Goal: Transaction & Acquisition: Purchase product/service

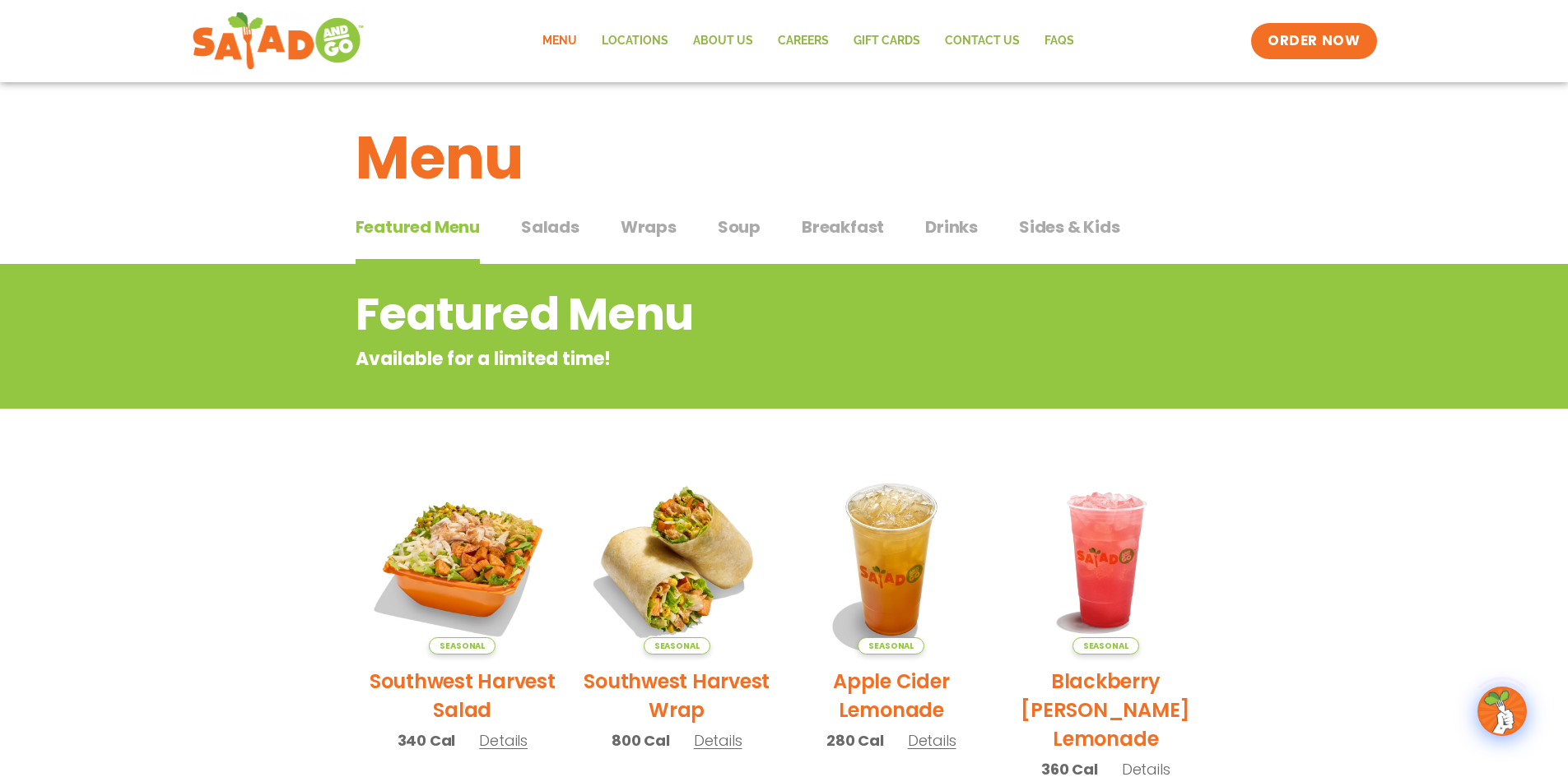
click at [706, 291] on h2 "Featured Menu" at bounding box center [718, 315] width 725 height 67
click at [579, 225] on div "Featured Menu Featured Menu Salads Salads Wraps Wraps Soup Soup Breakfast Break…" at bounding box center [784, 237] width 858 height 56
click at [566, 223] on span "Salads" at bounding box center [550, 227] width 59 height 25
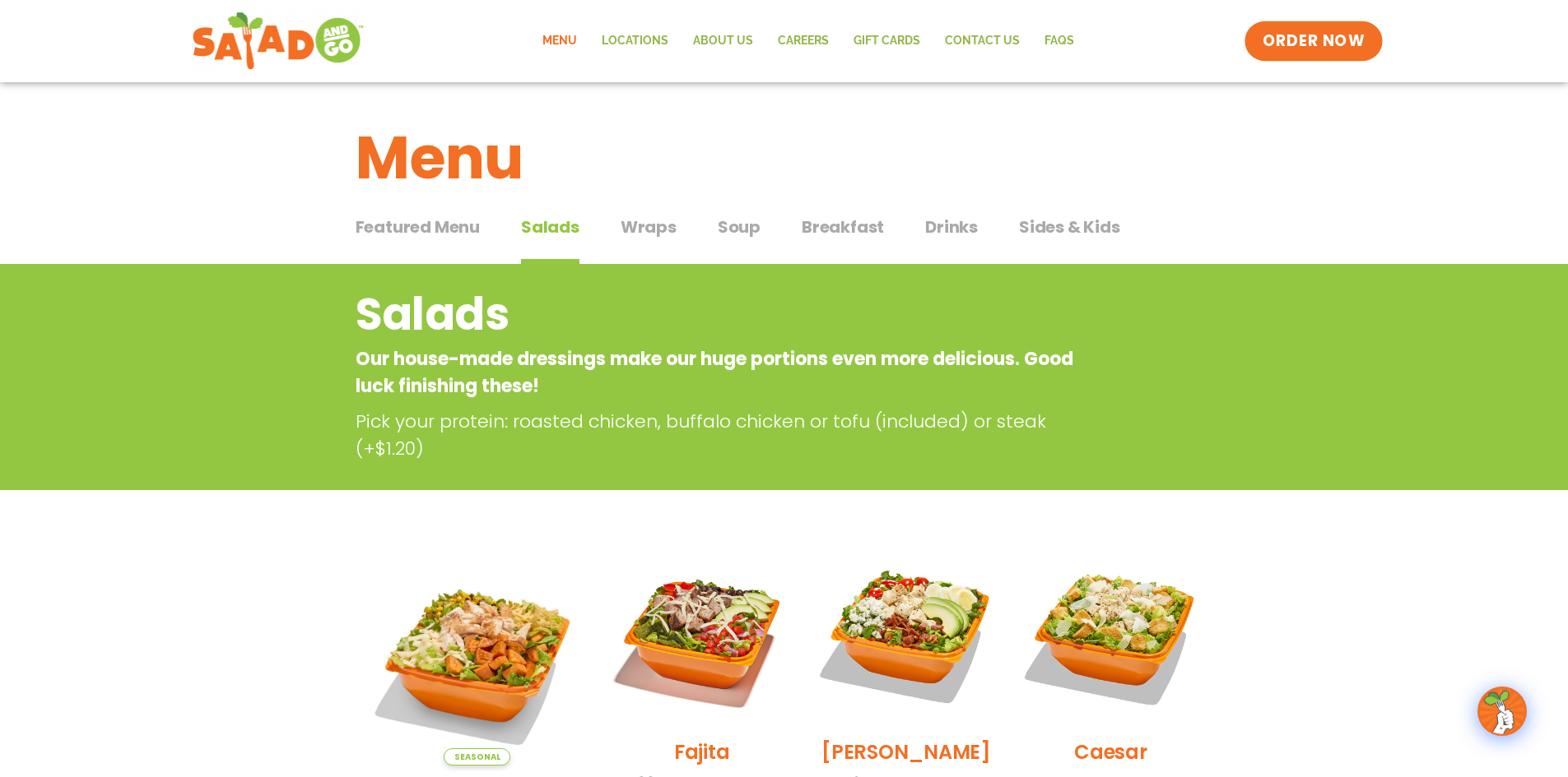
click at [1345, 53] on link "ORDER NOW" at bounding box center [1314, 41] width 139 height 39
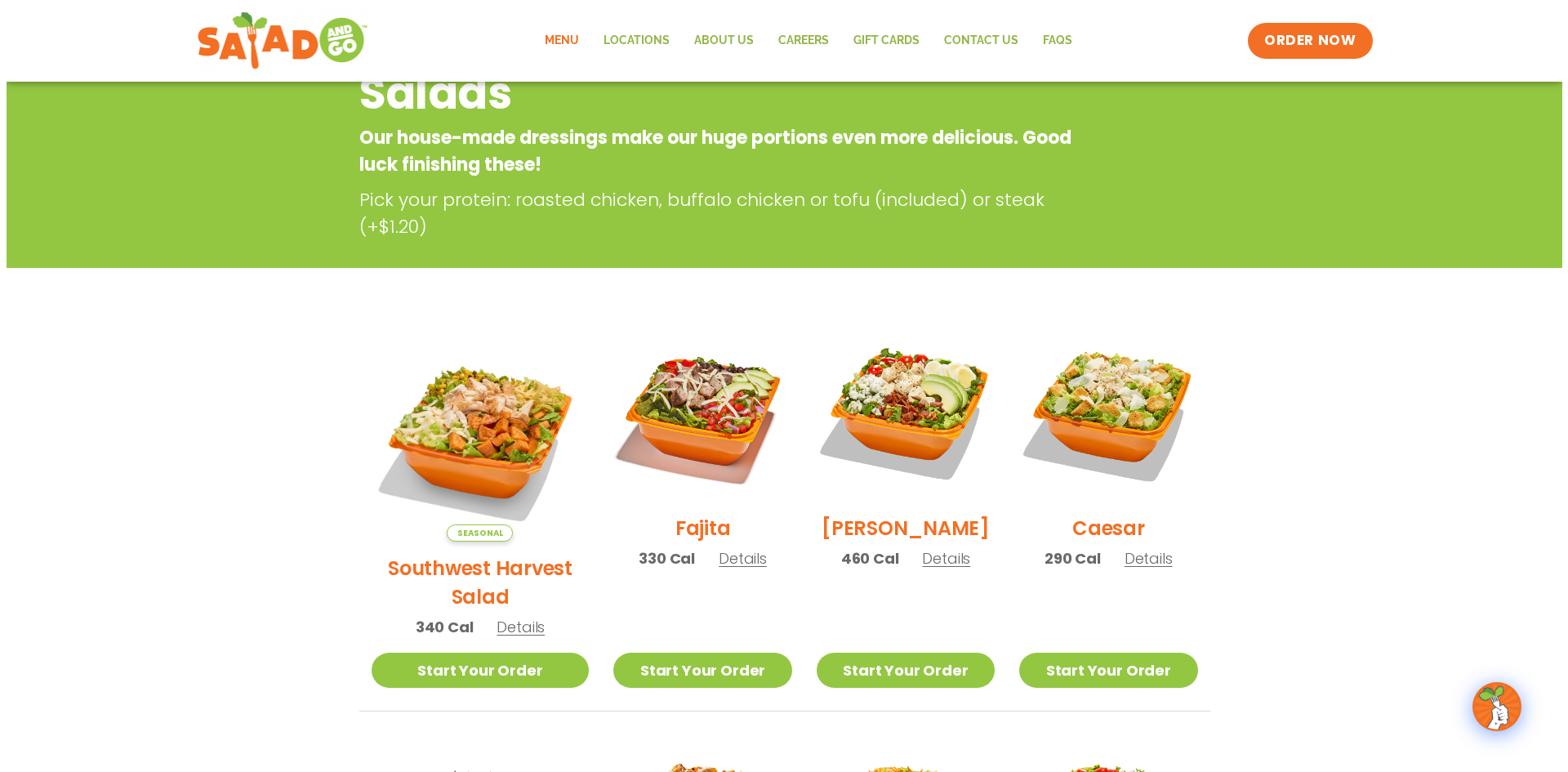
scroll to position [245, 0]
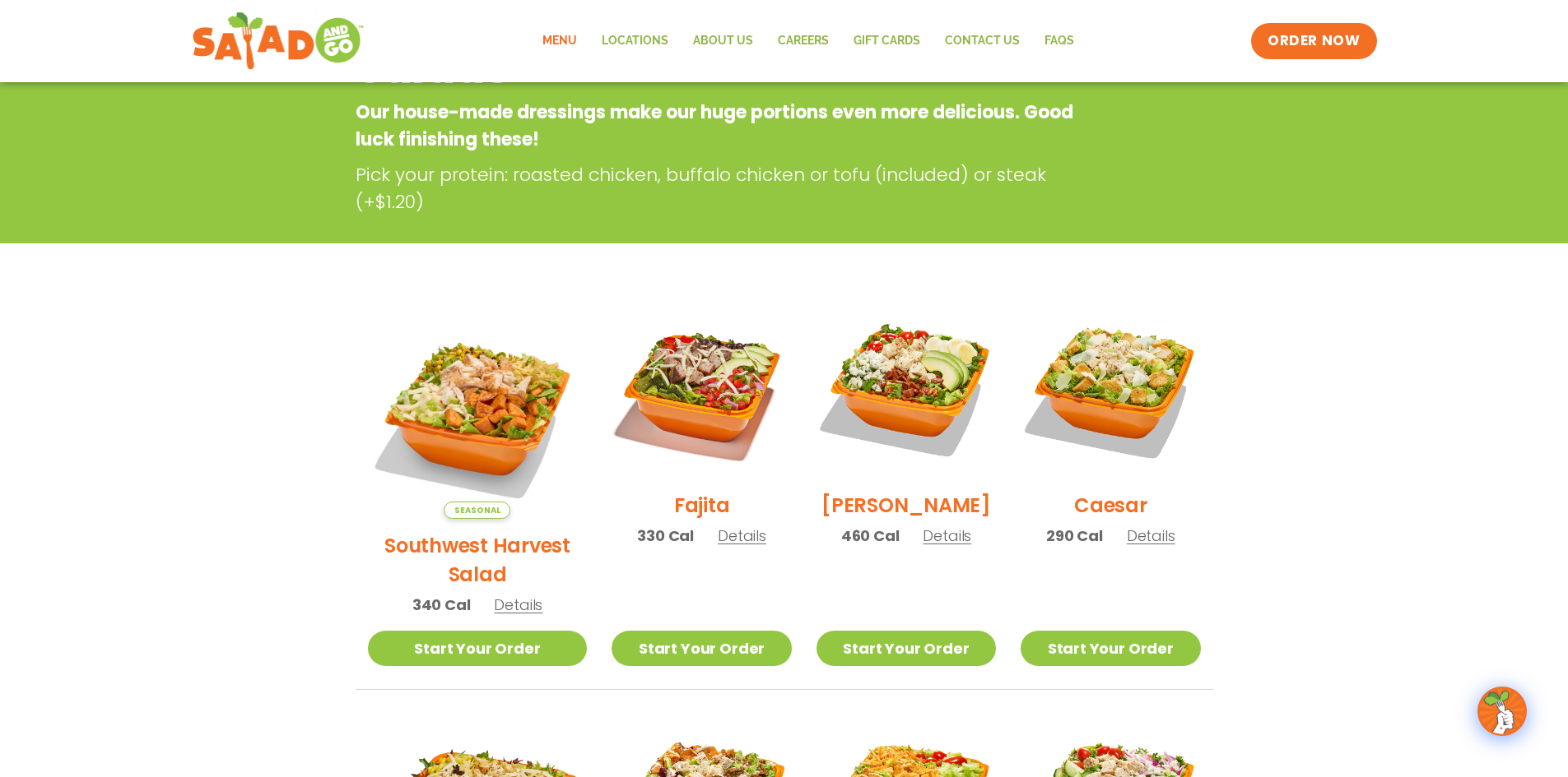
click at [945, 541] on span "Details" at bounding box center [947, 536] width 48 height 20
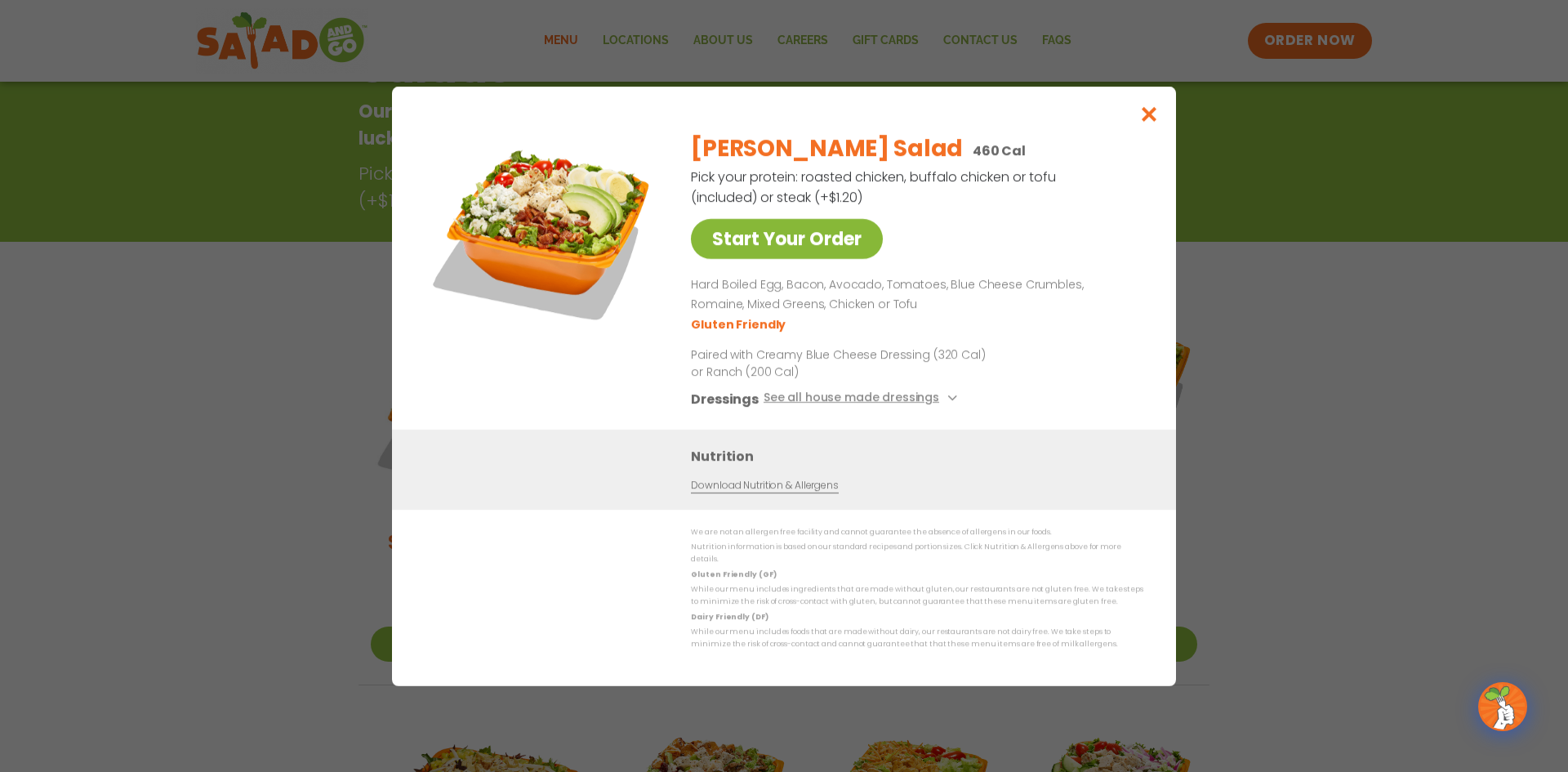
click at [718, 253] on link "Start Your Order" at bounding box center [787, 239] width 192 height 40
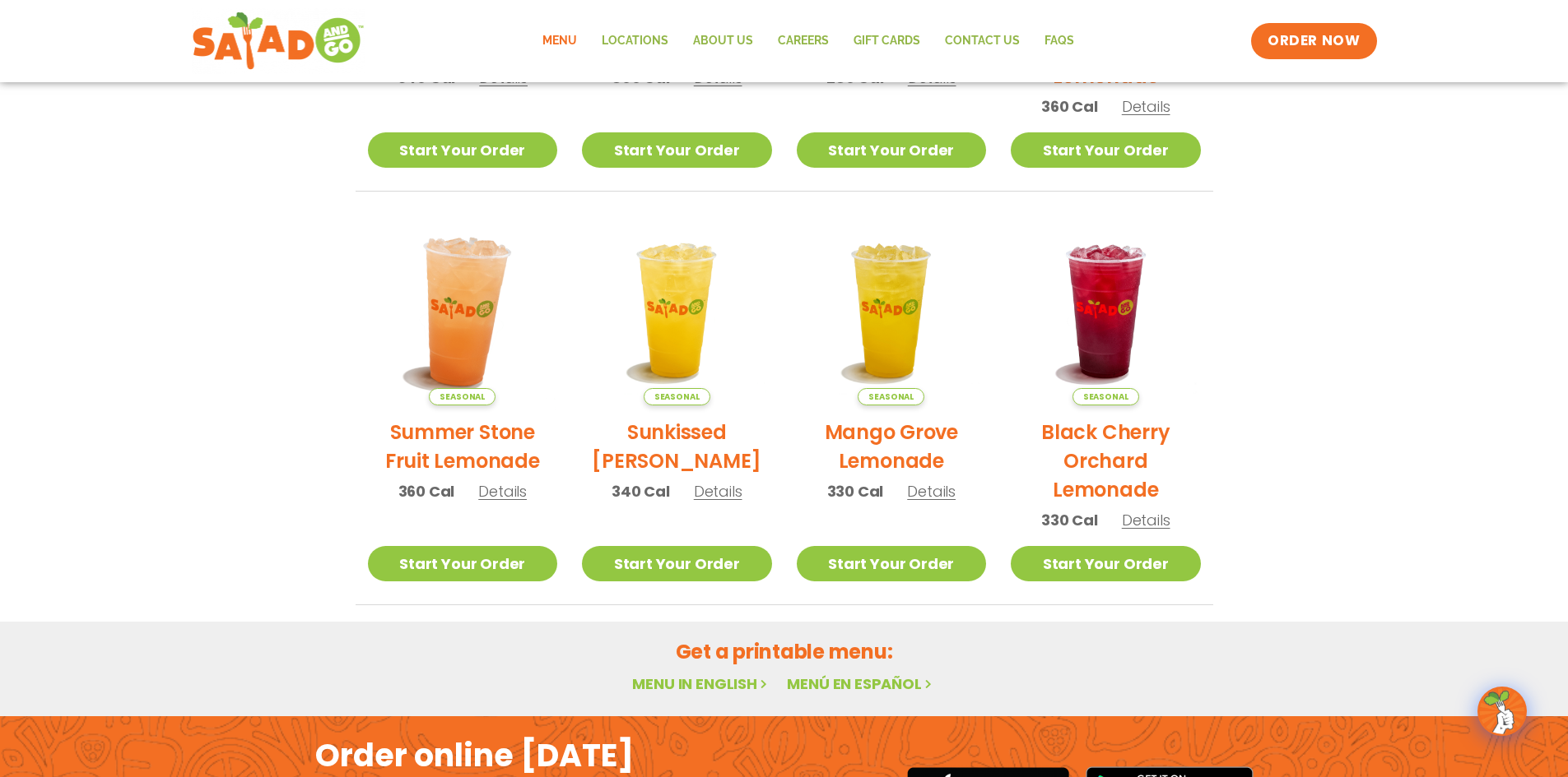
scroll to position [854, 0]
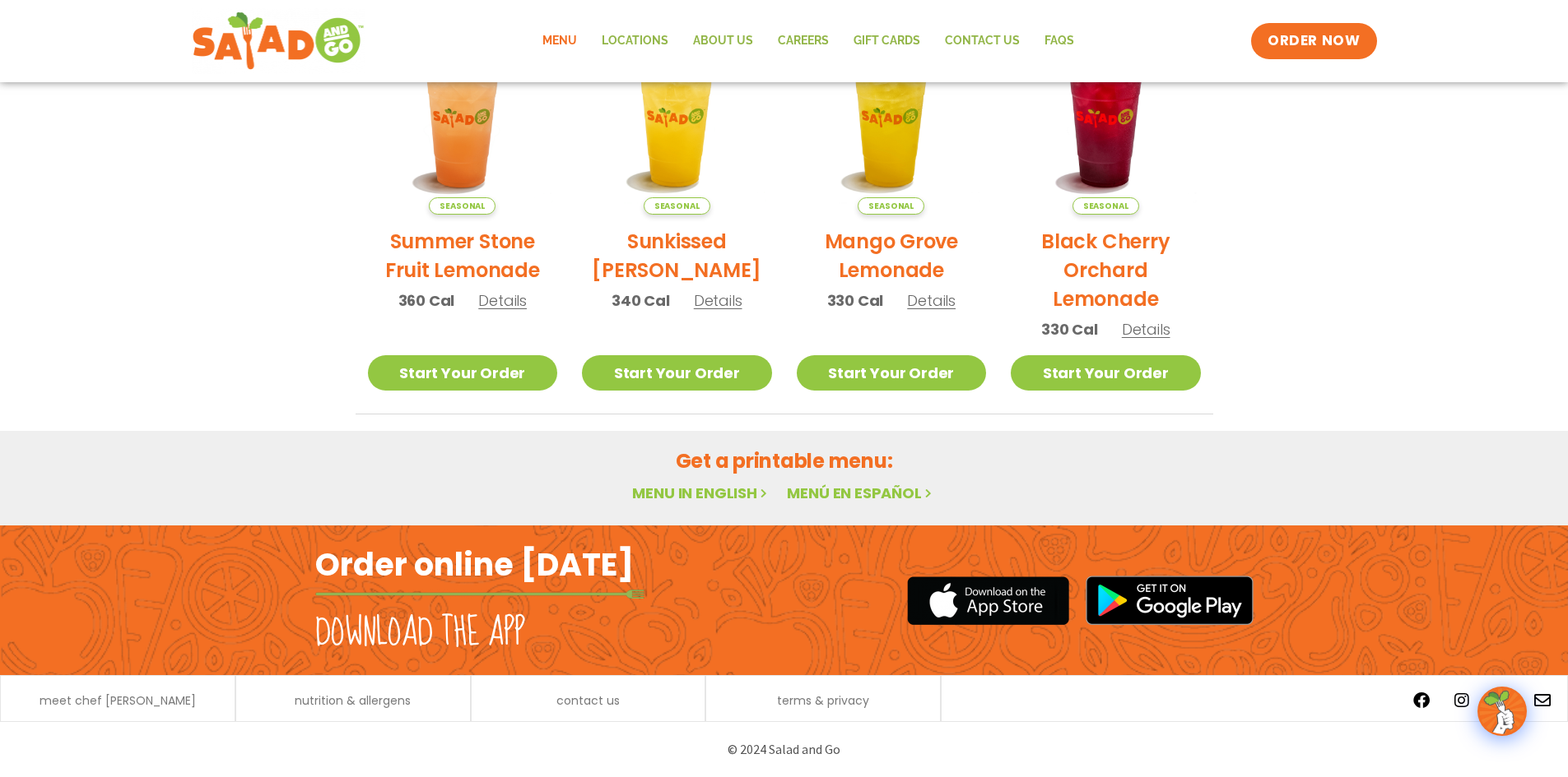
click at [1391, 45] on div "Menu Locations About Us Careers GIFT CARDS Contact Us FAQs Menu Menu Locations …" at bounding box center [784, 41] width 1568 height 82
click at [1331, 44] on span "ORDER NOW" at bounding box center [1314, 41] width 102 height 21
